Goal: Task Accomplishment & Management: Complete application form

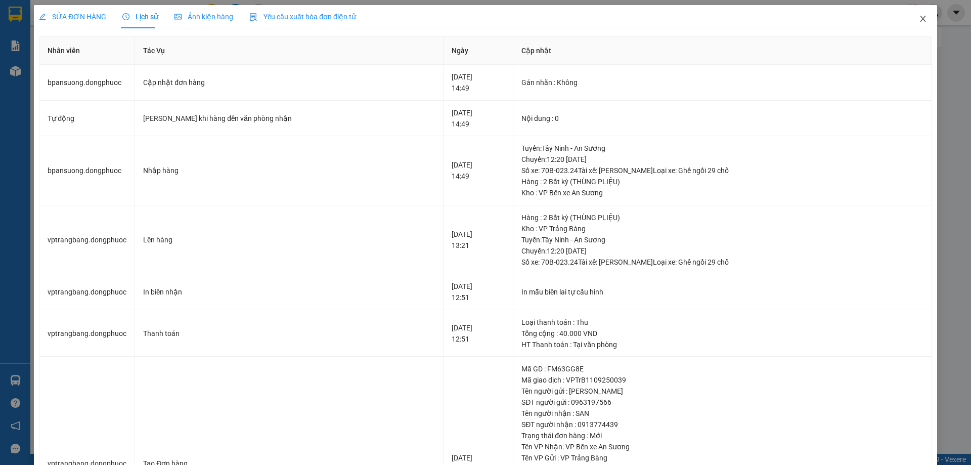
click at [919, 17] on icon "close" at bounding box center [923, 19] width 8 height 8
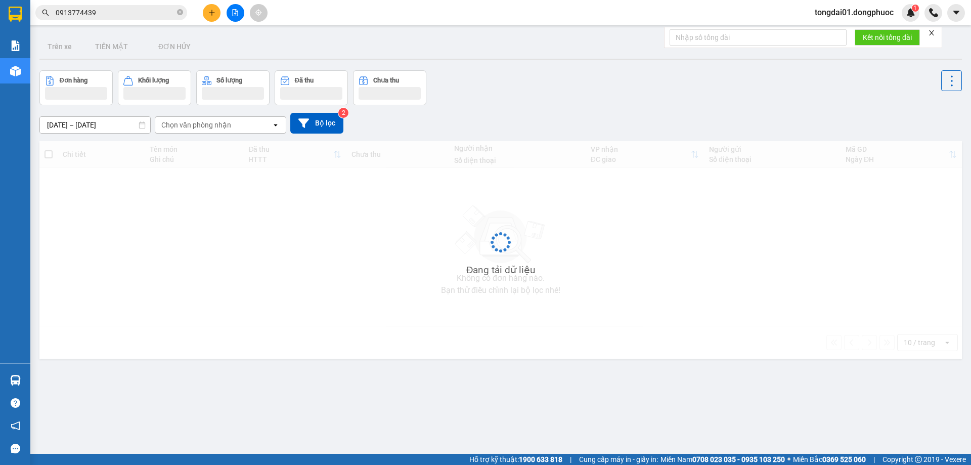
click at [149, 14] on input "0913774439" at bounding box center [115, 12] width 119 height 11
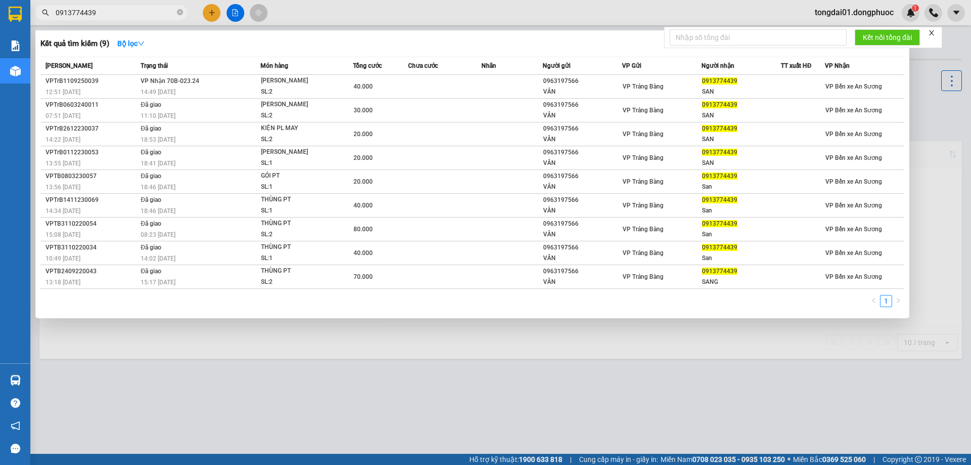
click at [149, 14] on input "0913774439" at bounding box center [115, 12] width 119 height 11
paste input "867764664"
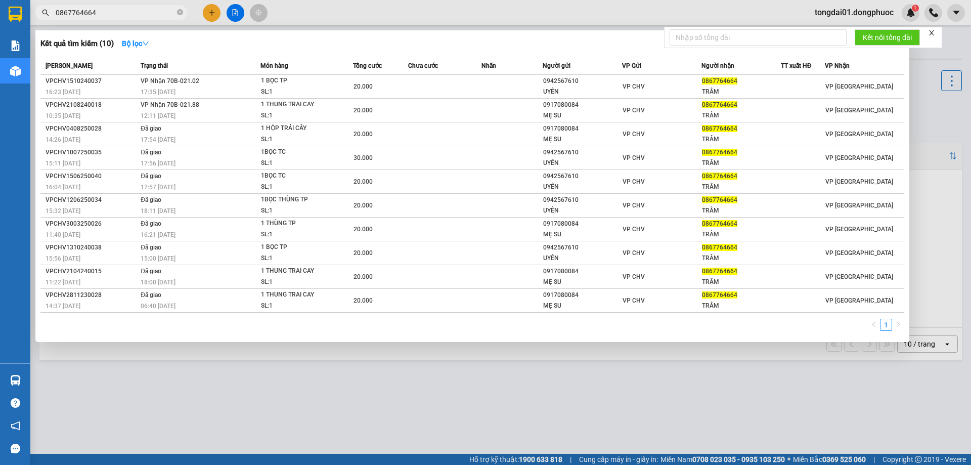
click at [141, 13] on input "0867764664" at bounding box center [115, 12] width 119 height 11
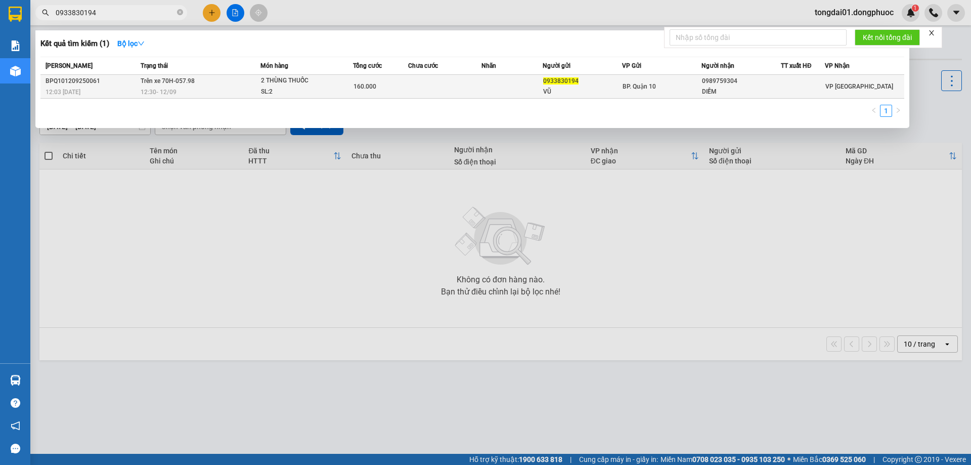
click at [201, 90] on div "12:30 [DATE]" at bounding box center [200, 91] width 119 height 11
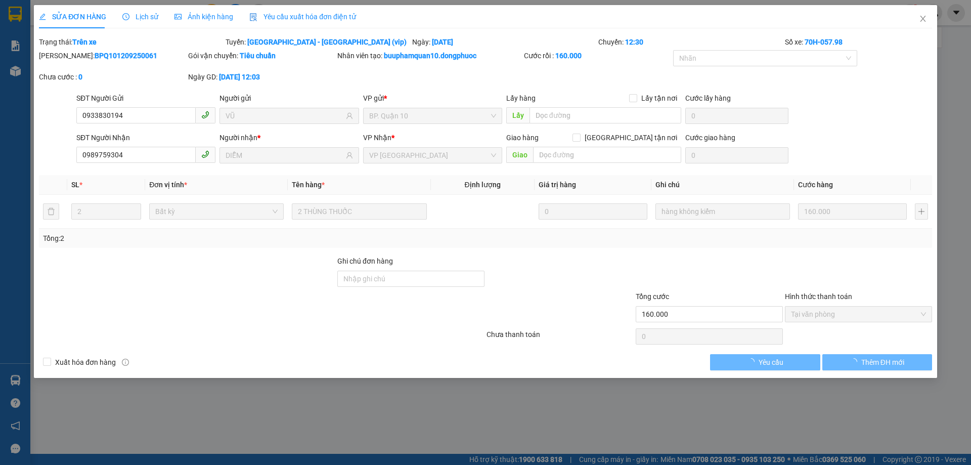
click at [142, 14] on span "Lịch sử" at bounding box center [140, 17] width 36 height 8
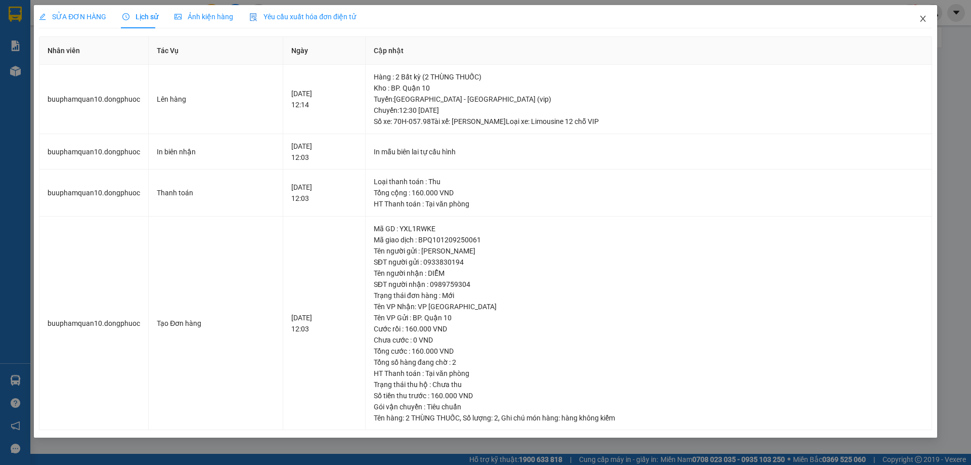
click at [937, 19] on span "Close" at bounding box center [923, 19] width 28 height 28
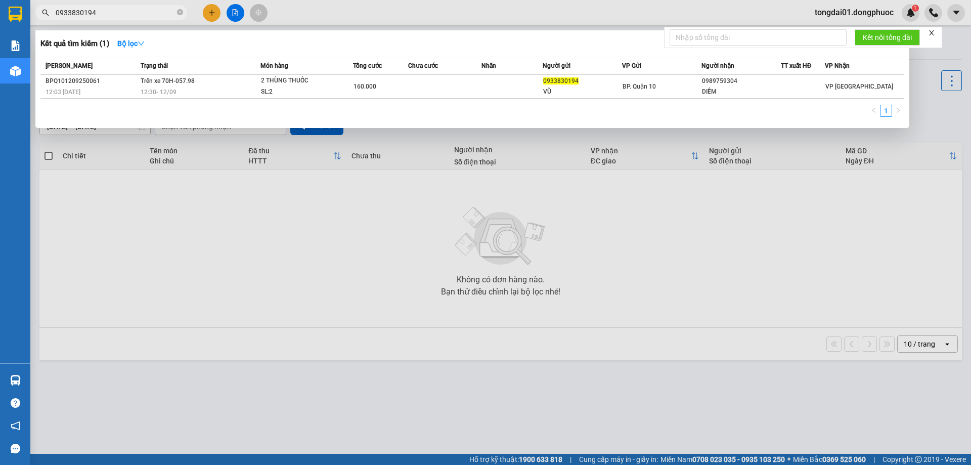
click at [111, 8] on input "0933830194" at bounding box center [115, 12] width 119 height 11
paste input "86776466"
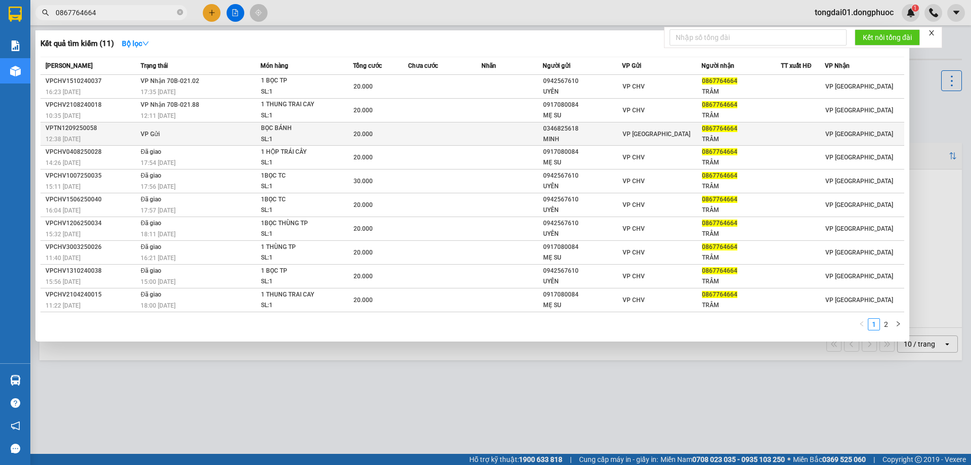
type input "0867764664"
click at [244, 139] on td "VP Gửi" at bounding box center [199, 133] width 122 height 23
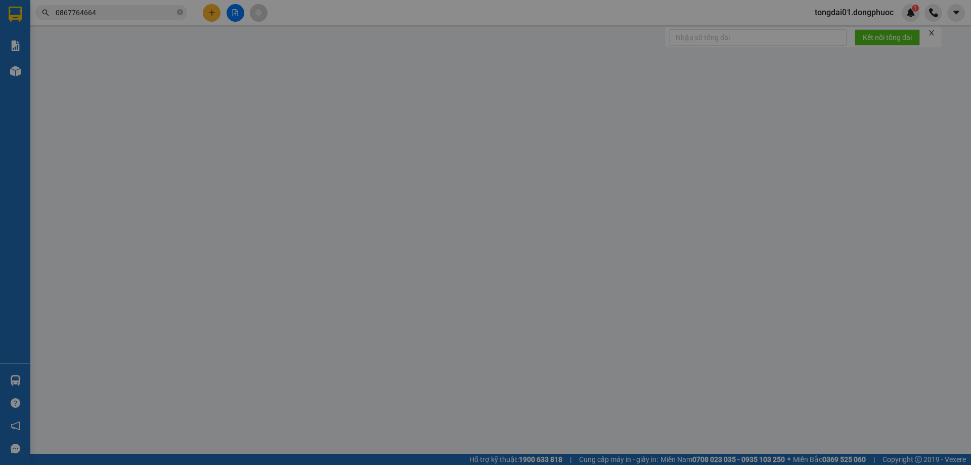
type input "0346825618"
type input "MINH"
type input "0867764664"
type input "TRÂM"
type input "20.000"
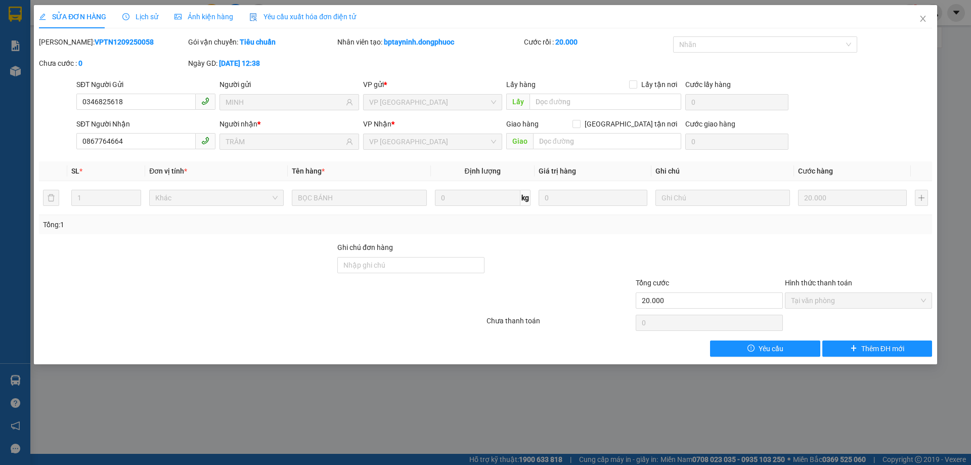
click at [140, 19] on span "Lịch sử" at bounding box center [140, 17] width 36 height 8
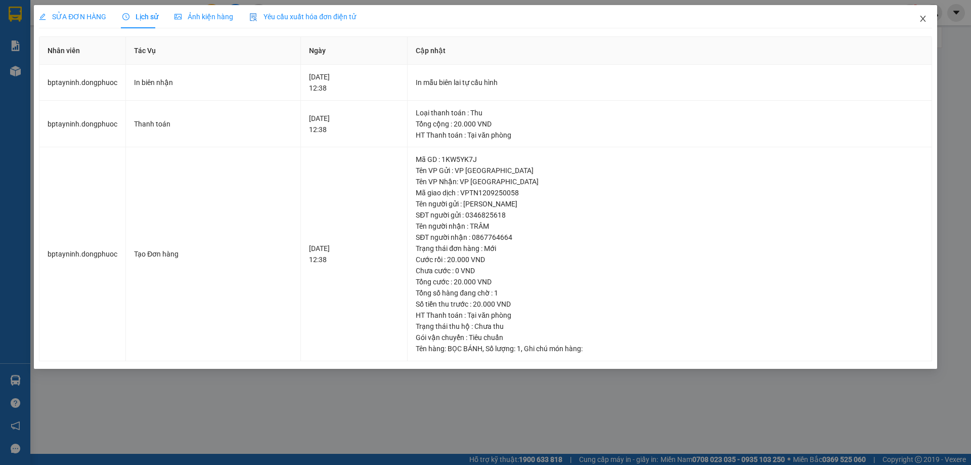
click at [922, 18] on icon "close" at bounding box center [923, 19] width 6 height 6
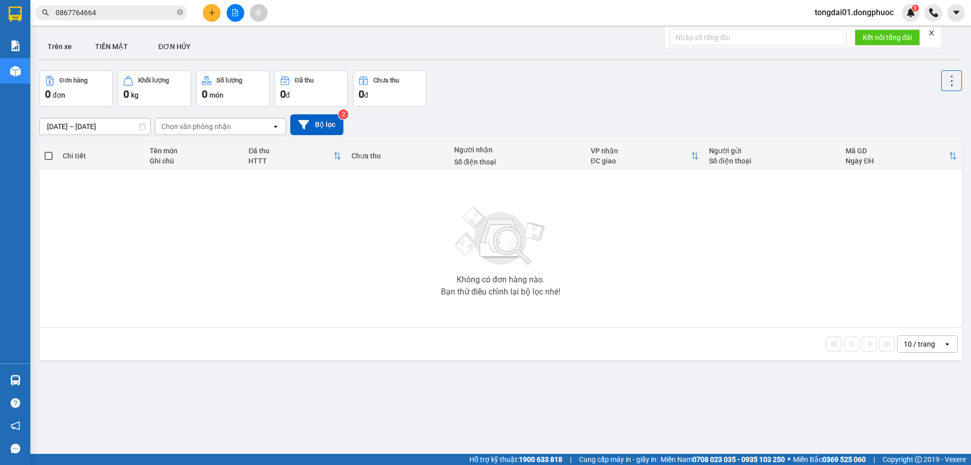
click at [141, 16] on input "0867764664" at bounding box center [115, 12] width 119 height 11
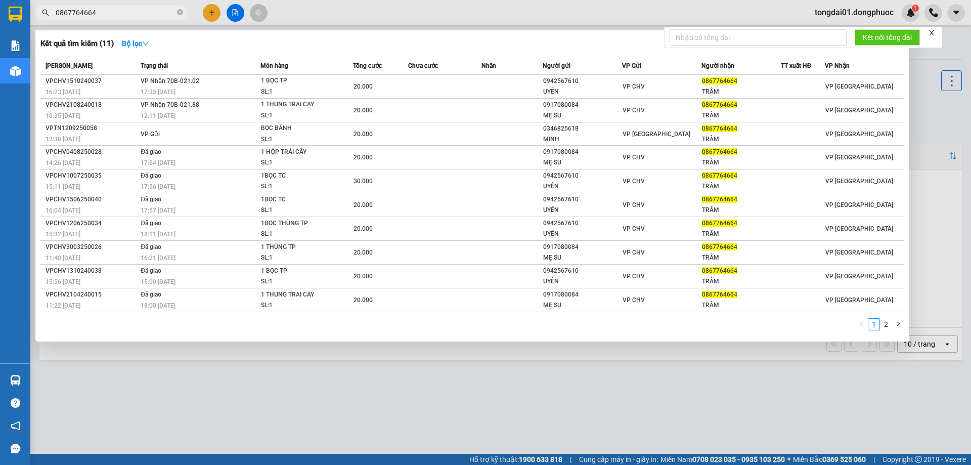
click at [141, 16] on input "0867764664" at bounding box center [115, 12] width 119 height 11
paste input "377287222"
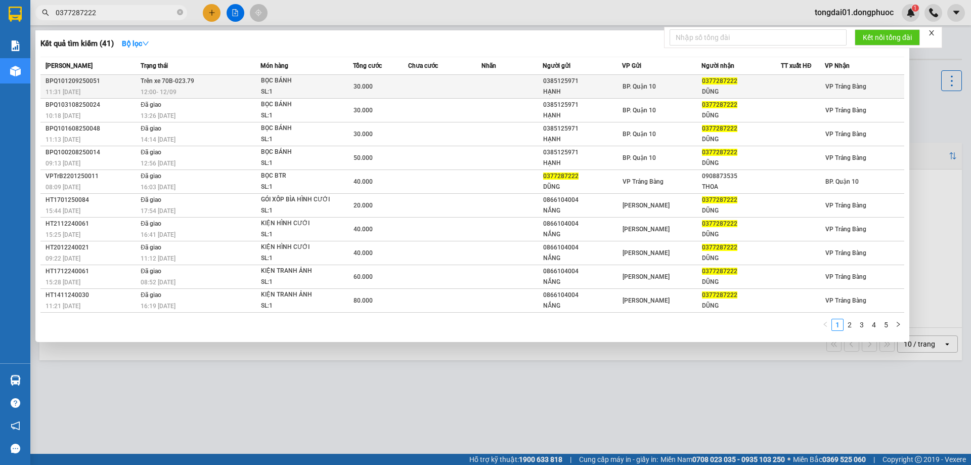
type input "0377287222"
click at [239, 91] on div "12:00 [DATE]" at bounding box center [200, 91] width 119 height 11
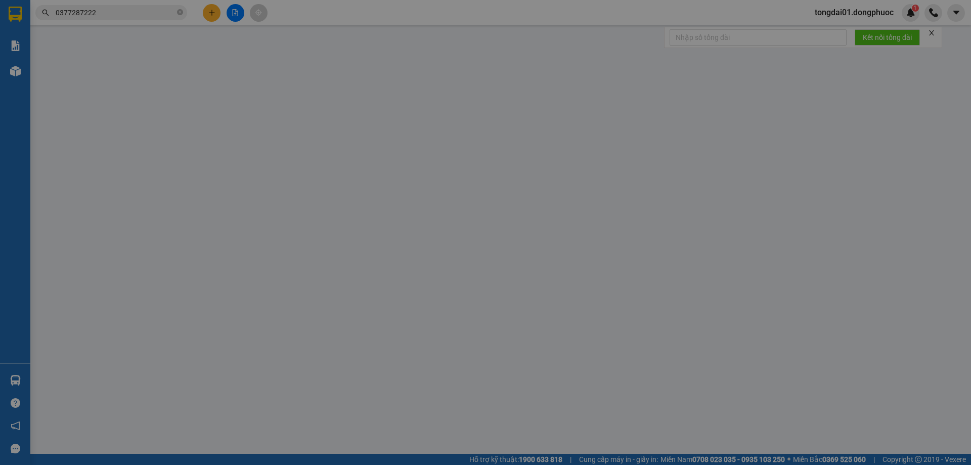
type input "0385125971"
type input "HẠNH"
type input "0377287222"
type input "DŨNG"
type input "30.000"
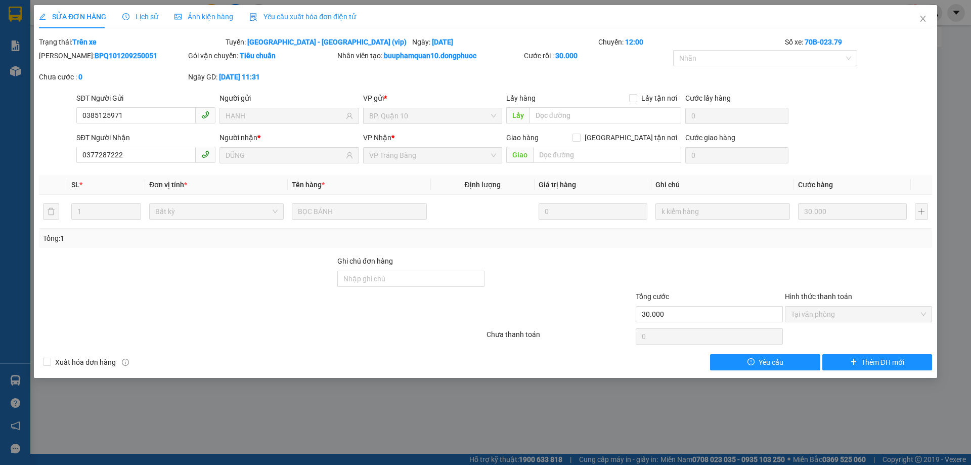
click at [152, 17] on span "Lịch sử" at bounding box center [140, 17] width 36 height 8
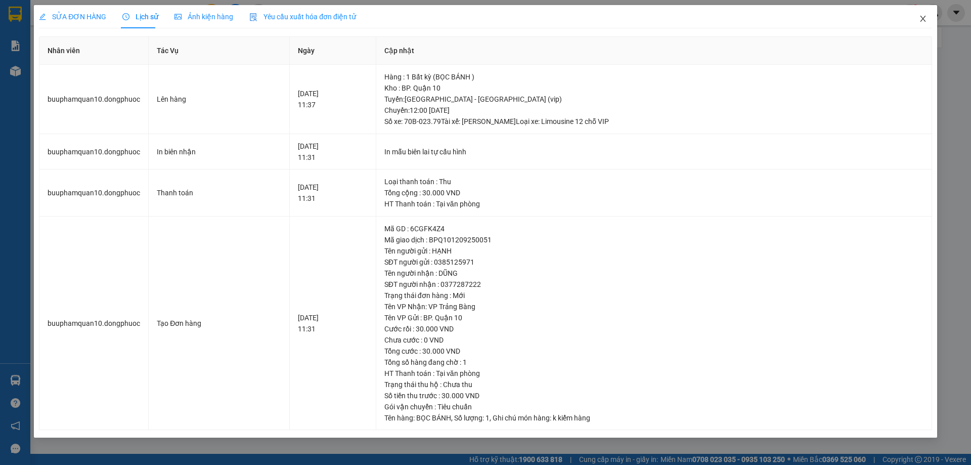
click at [924, 19] on icon "close" at bounding box center [923, 19] width 8 height 8
